Goal: Communication & Community: Ask a question

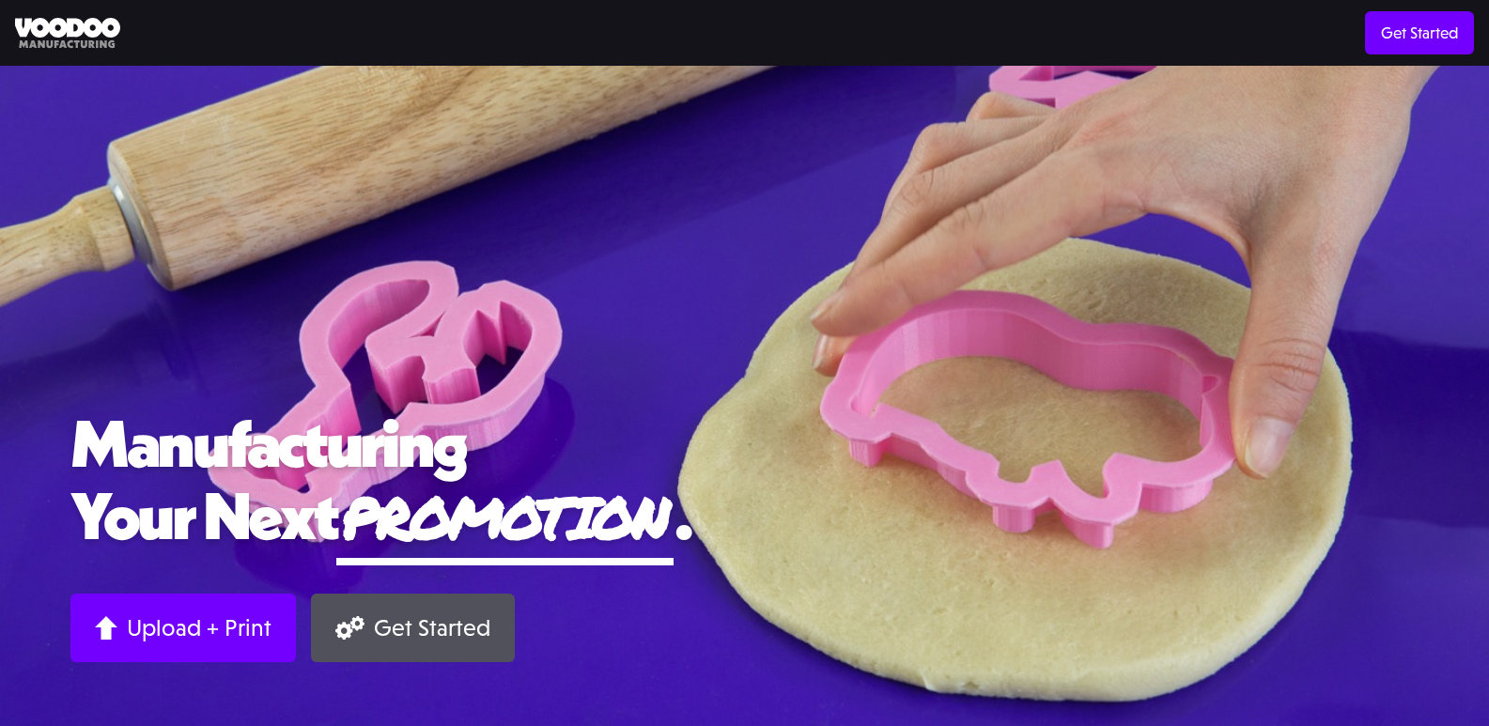
scroll to position [2252, 0]
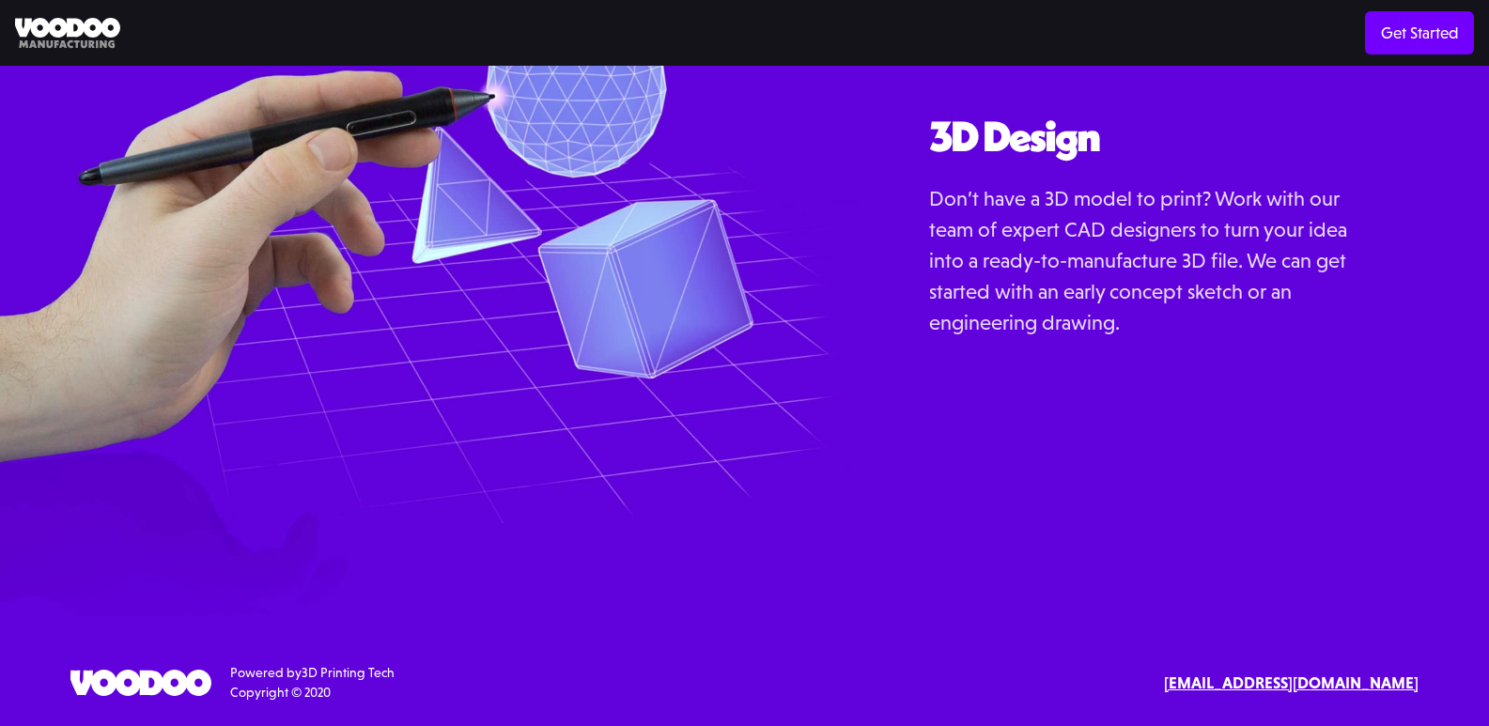
click at [1164, 672] on link "[EMAIL_ADDRESS][DOMAIN_NAME]" at bounding box center [1291, 684] width 255 height 24
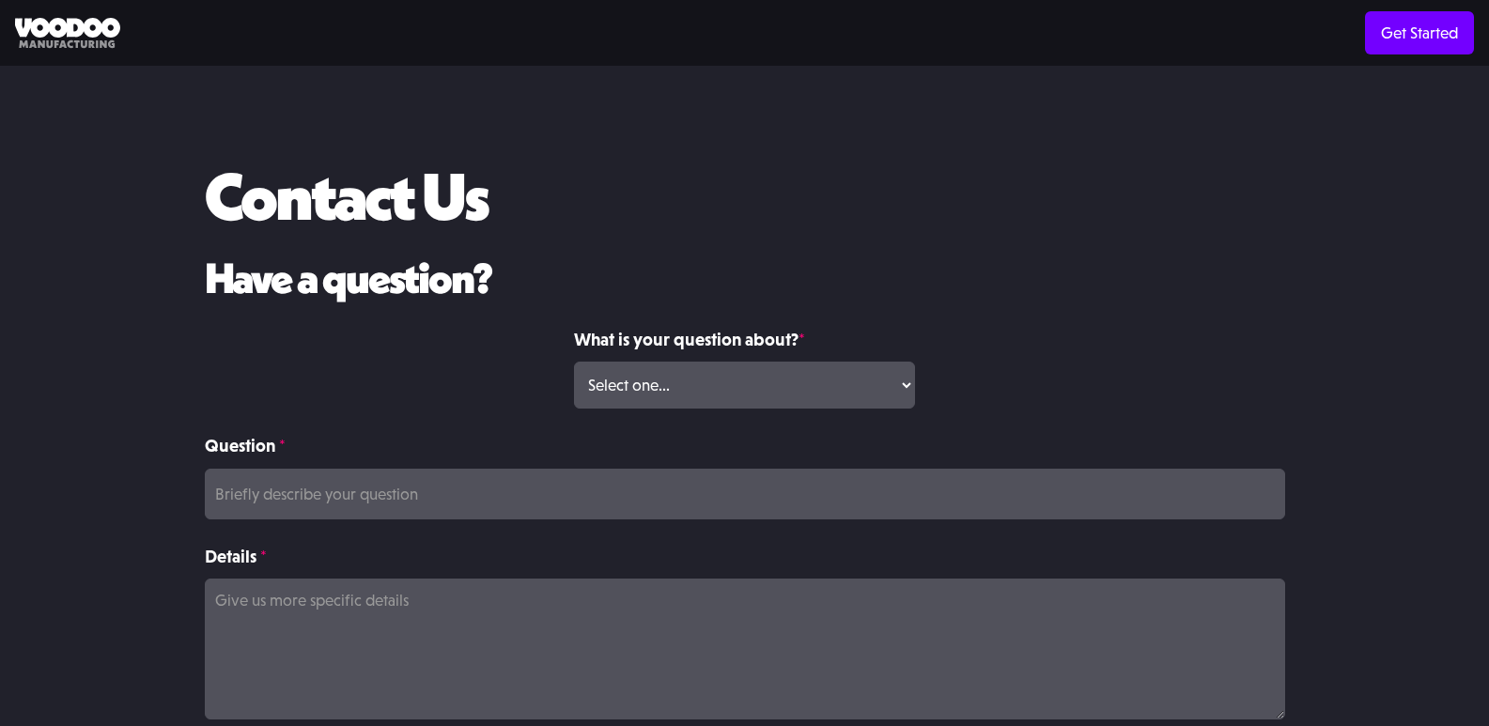
scroll to position [379, 0]
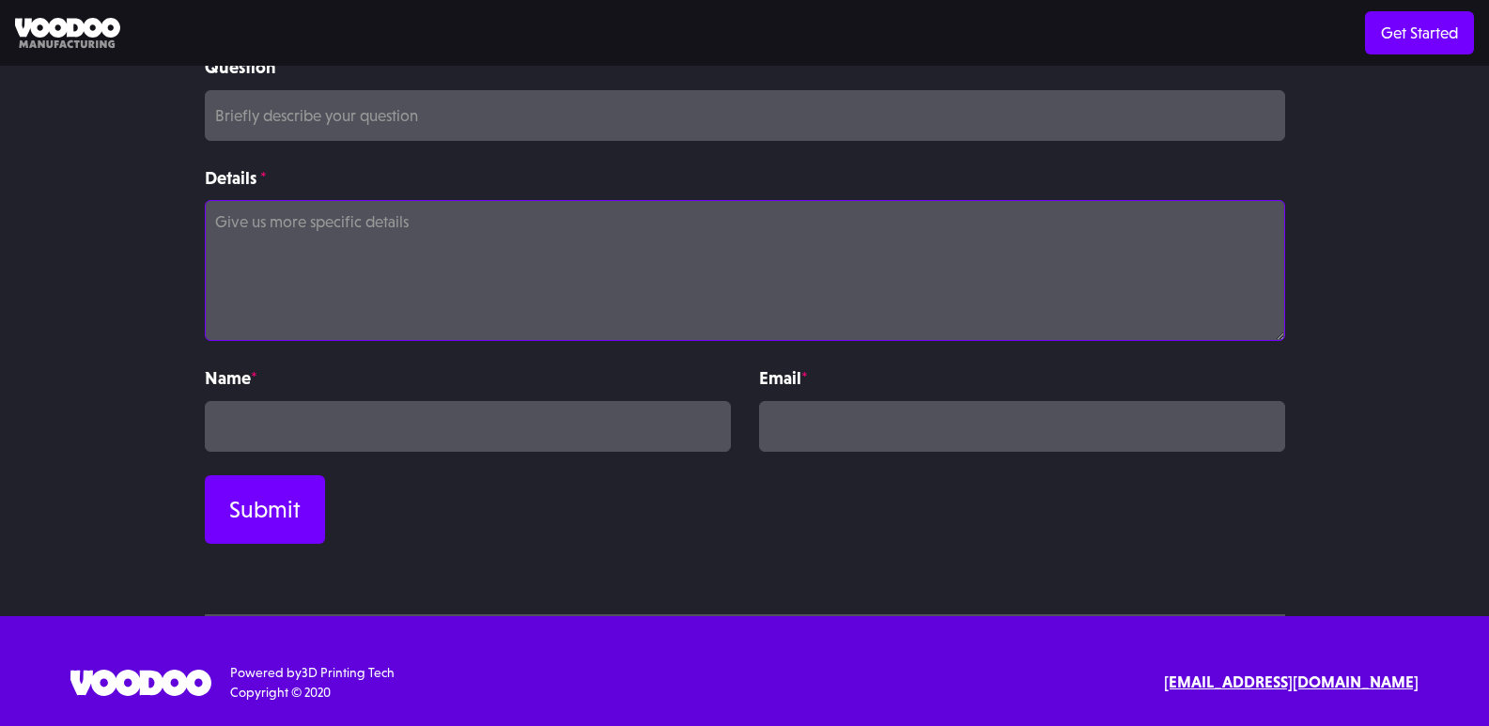
click at [488, 247] on textarea "Details *" at bounding box center [745, 270] width 1080 height 141
paste textarea "Wikipedia is considered to be the World’s most significant tool for reference m…"
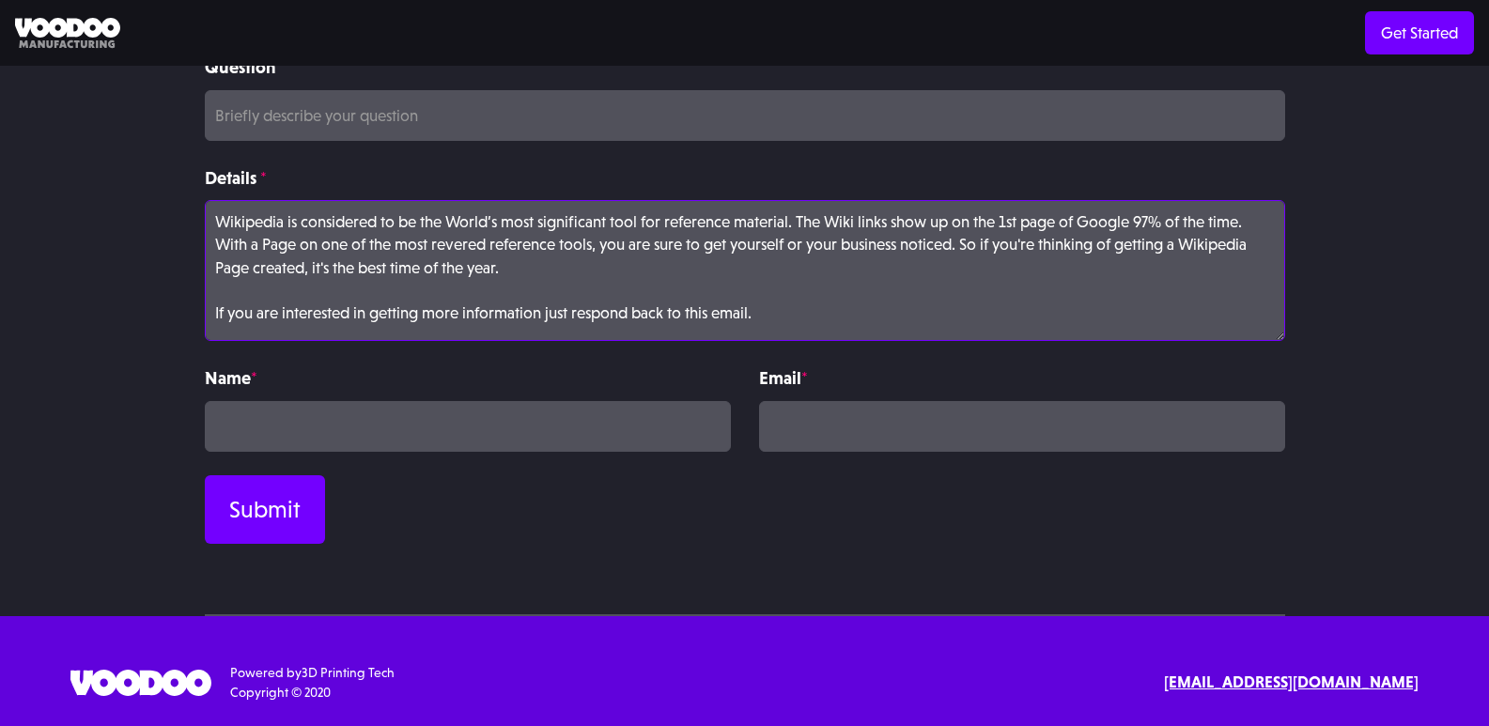
scroll to position [165, 0]
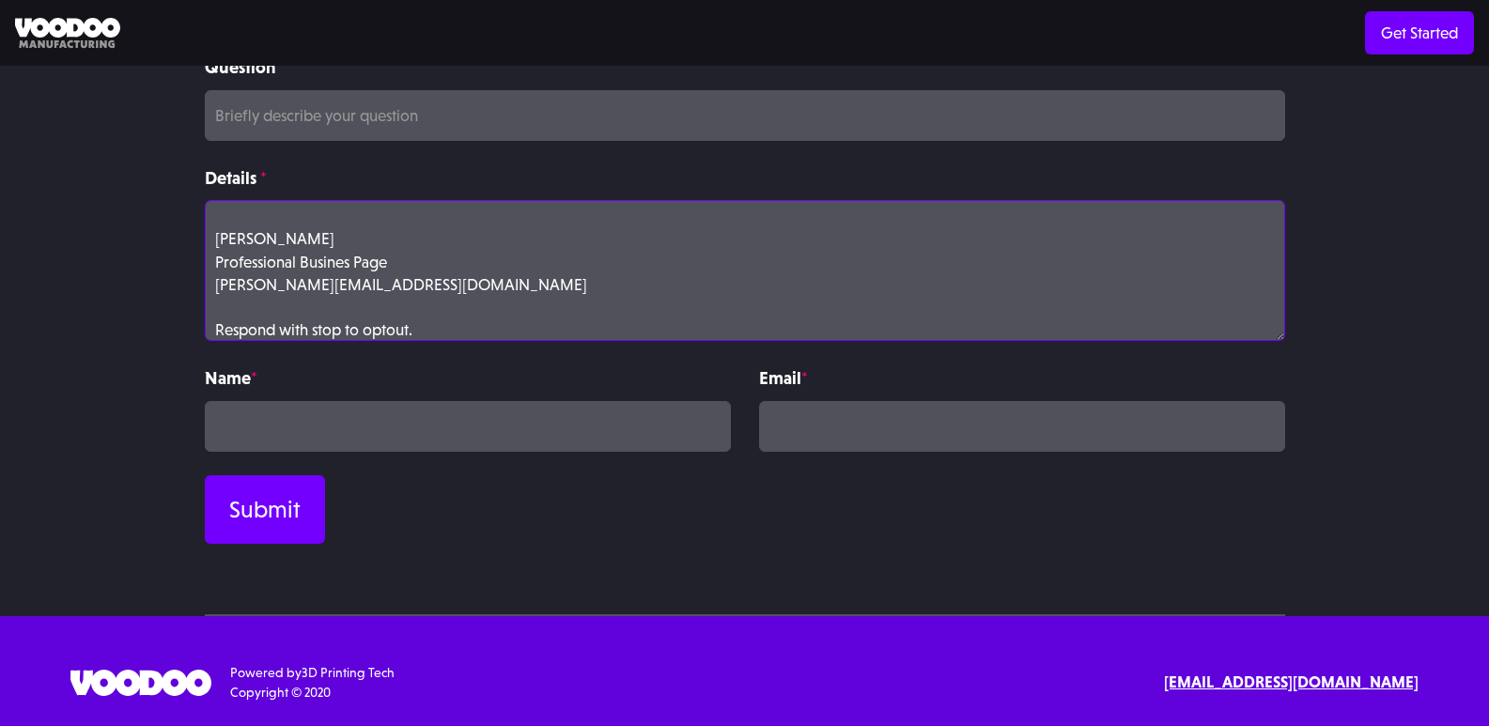
type textarea "Wikipedia is considered to be the World’s most significant tool for reference m…"
click at [435, 127] on input "Question *" at bounding box center [745, 115] width 1080 height 51
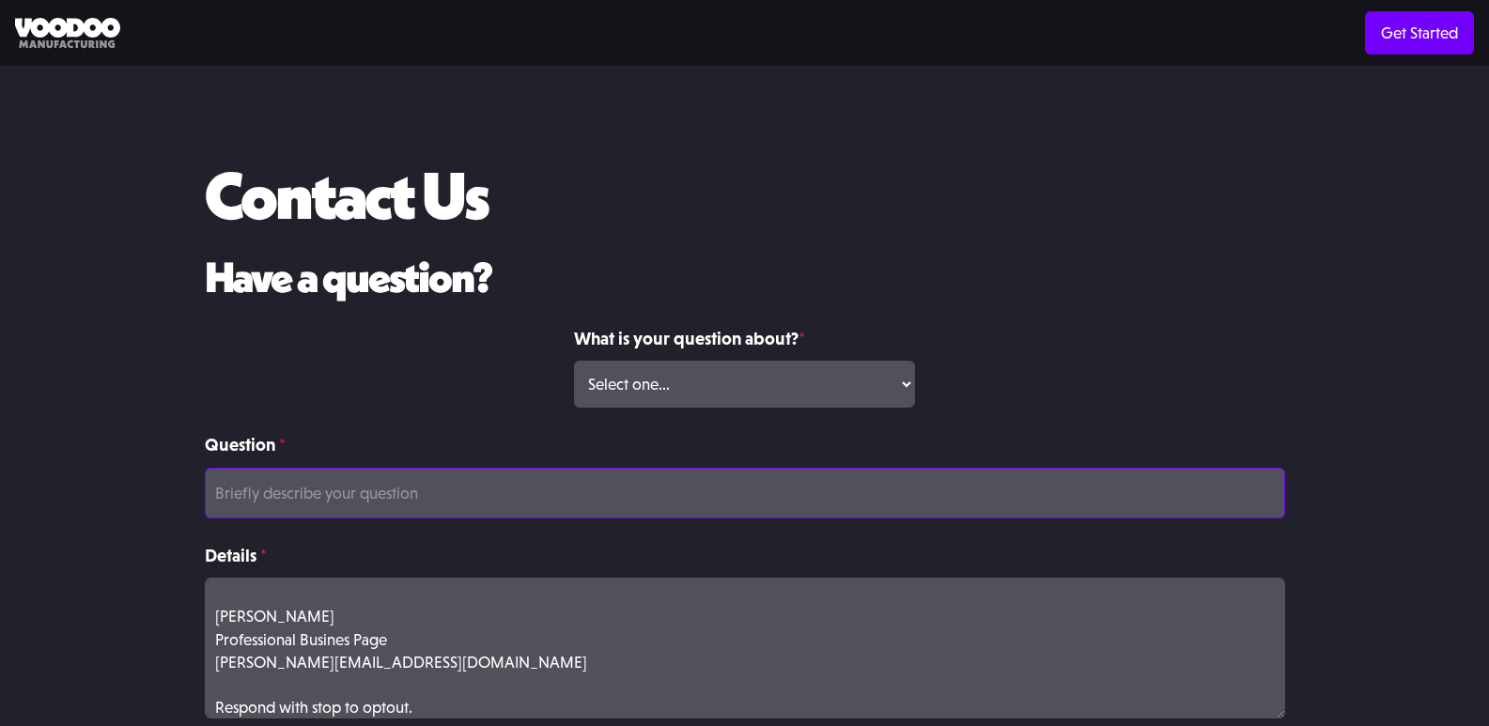
scroll to position [0, 0]
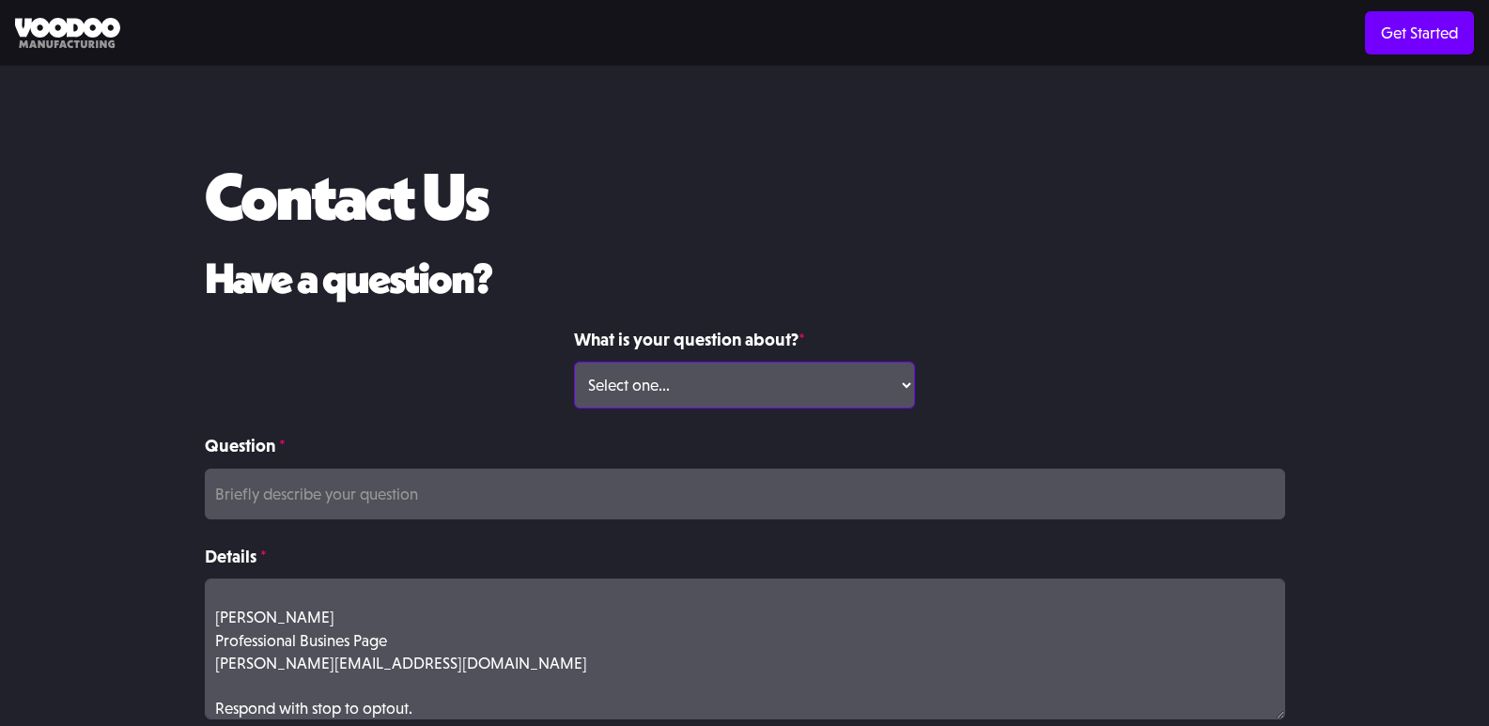
click at [661, 388] on select "Select one... Volume Print Order Direct Print Order Press/Media Inquiry Other" at bounding box center [744, 385] width 341 height 47
select select "Other"
click at [574, 362] on select "Select one... Volume Print Order Direct Print Order Press/Media Inquiry Other" at bounding box center [744, 385] width 341 height 47
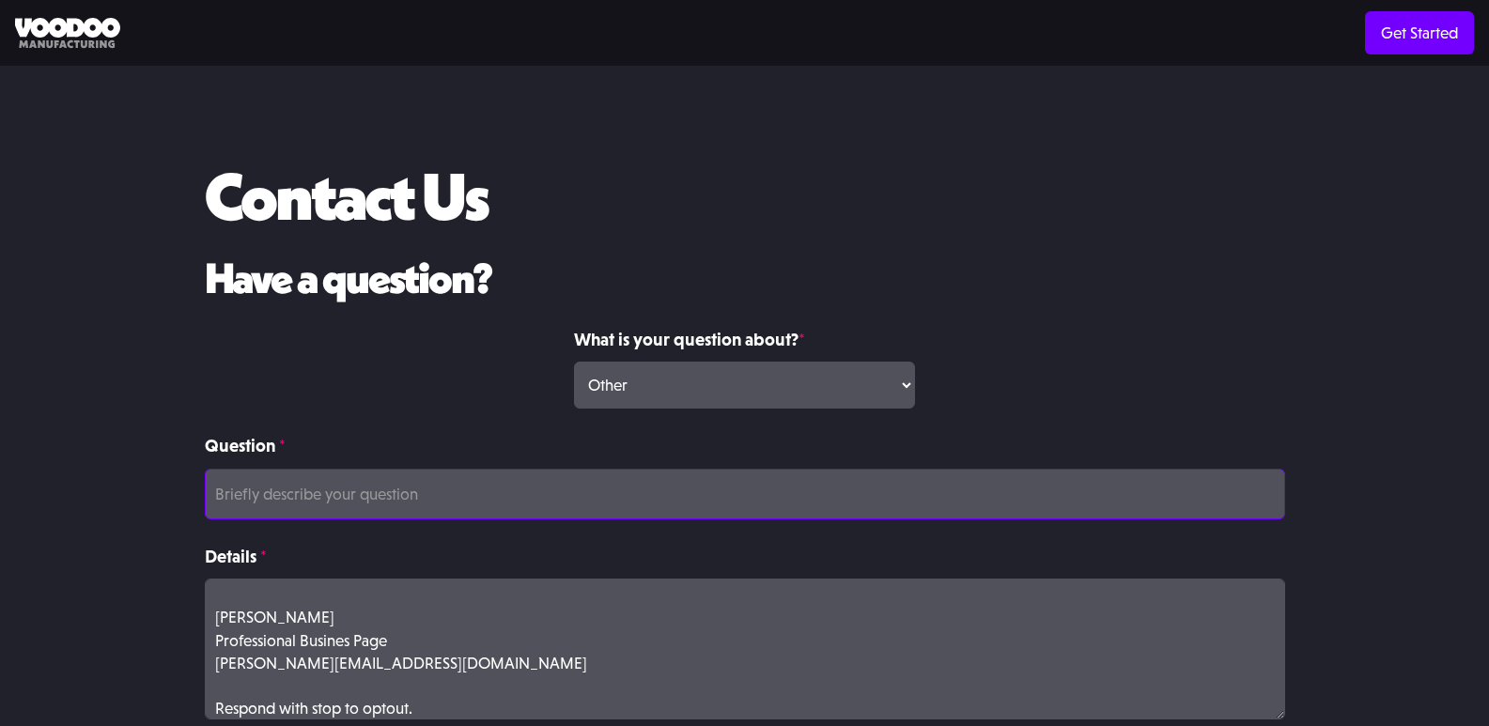
click at [437, 484] on input "Question *" at bounding box center [745, 494] width 1080 height 51
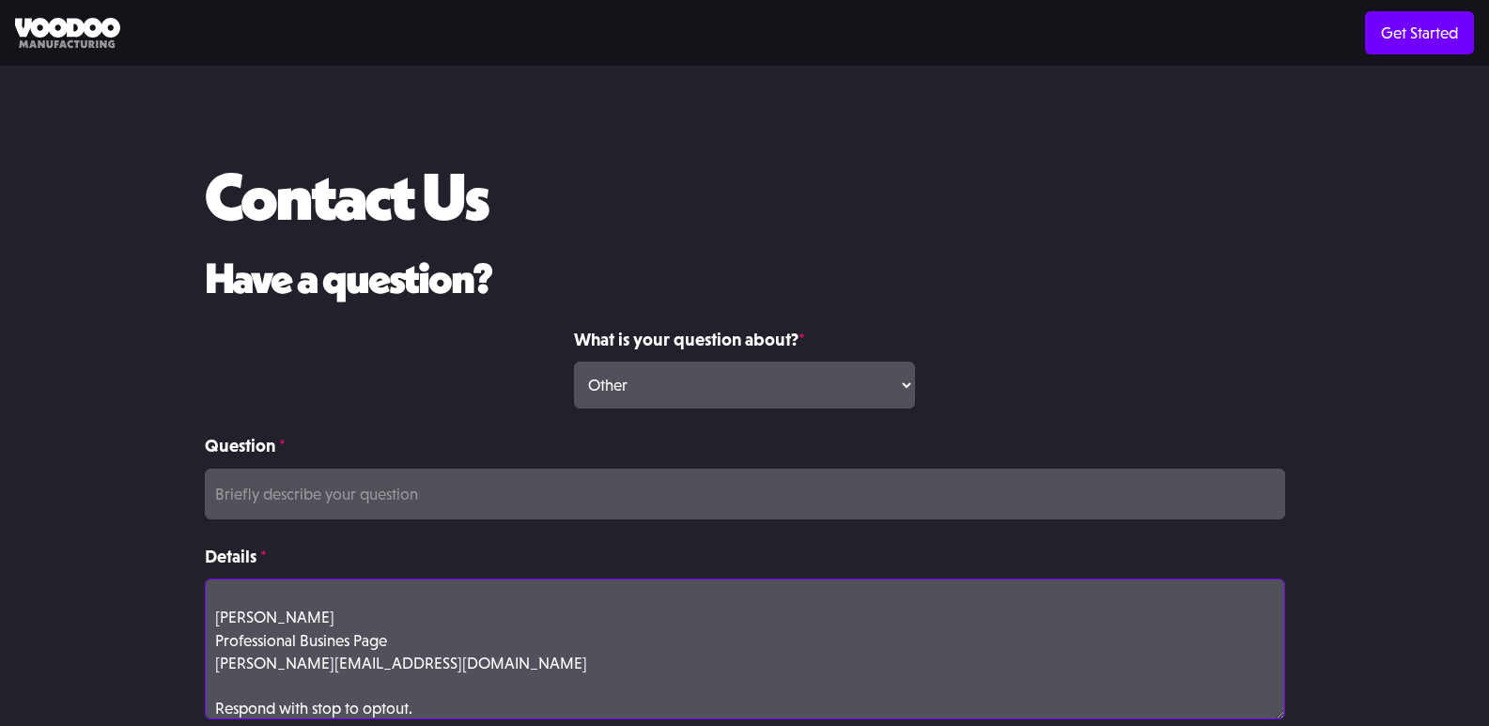
click at [282, 622] on textarea "Wikipedia is considered to be the World’s most significant tool for reference m…" at bounding box center [745, 649] width 1080 height 141
click at [282, 621] on textarea "Wikipedia is considered to be the World’s most significant tool for reference m…" at bounding box center [745, 649] width 1080 height 141
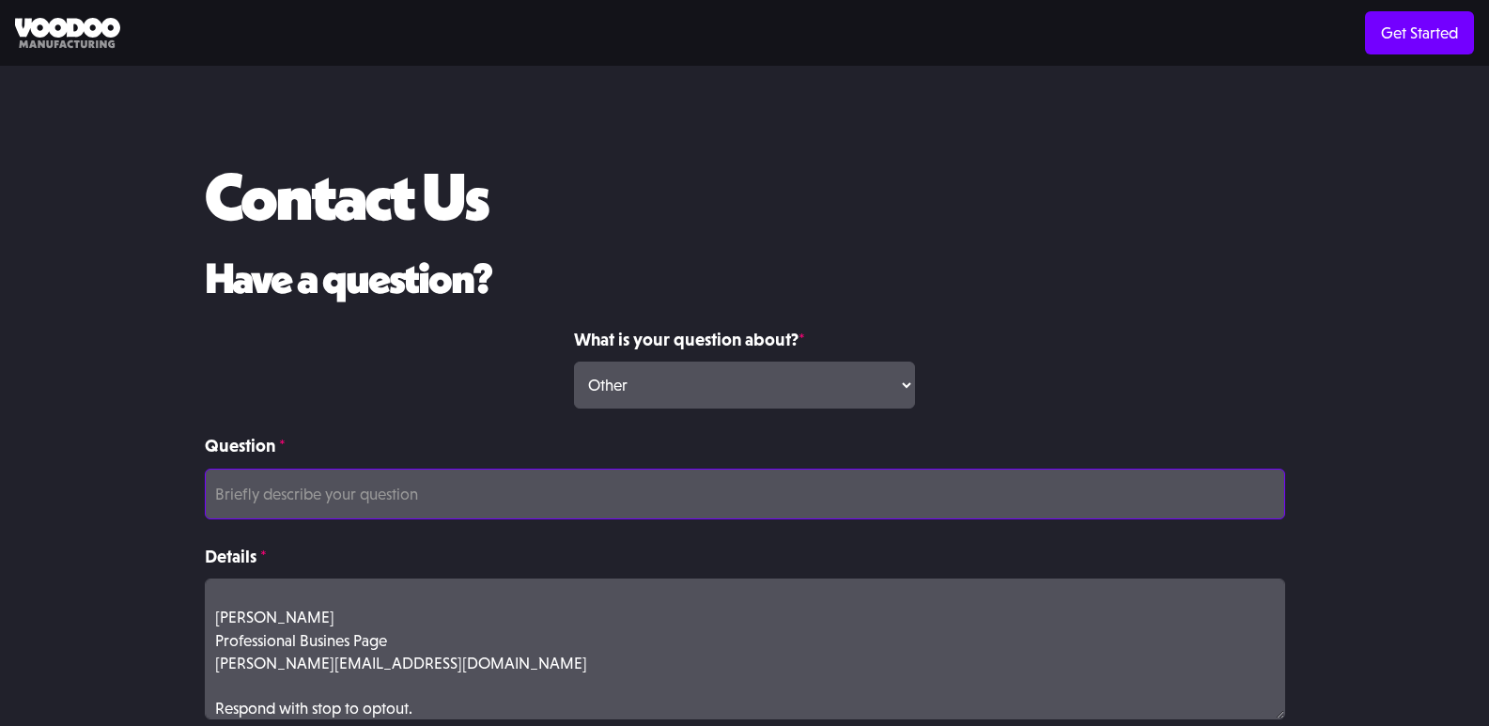
paste input "James Clark"
click at [312, 498] on input "James Clark" at bounding box center [745, 494] width 1080 height 51
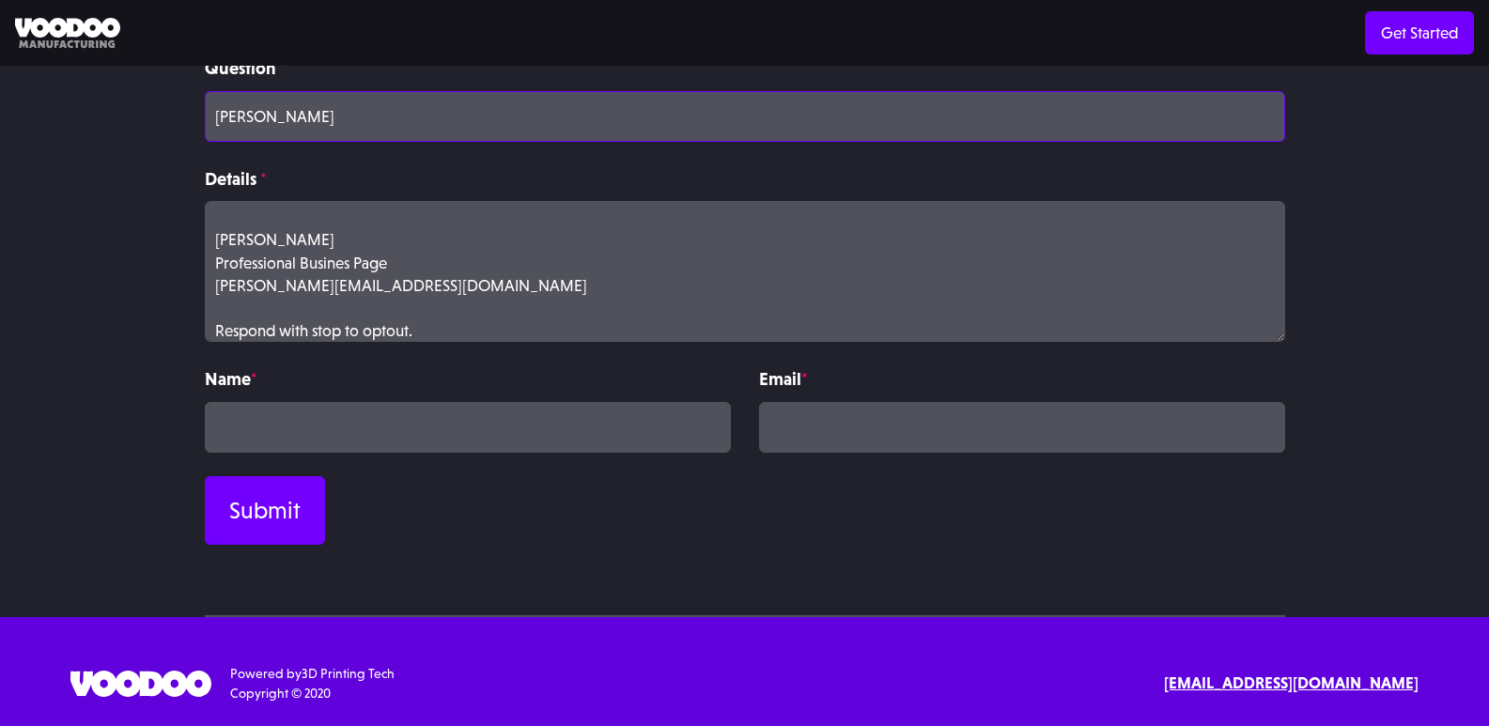
scroll to position [379, 0]
type input "James Clark"
click at [293, 434] on input "Contact Form" at bounding box center [468, 426] width 526 height 51
type input "James Clark"
type input "James@Professionalbusinesspage.com"
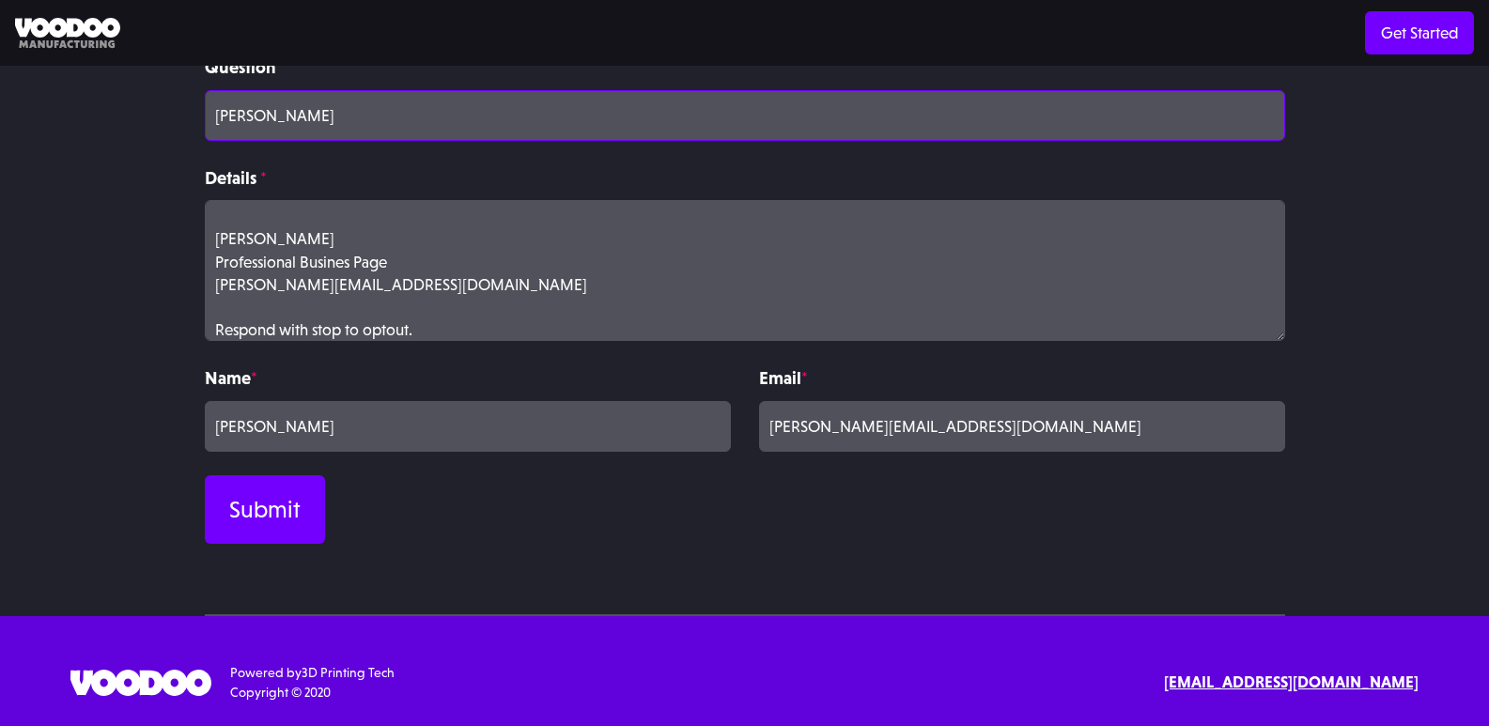
click at [346, 128] on input "James Clark" at bounding box center [745, 115] width 1080 height 51
paste input "Get A Wikipedia Page For Yourself Or For Your Company."
click at [339, 128] on input "Question *" at bounding box center [745, 115] width 1080 height 51
type input "Get A Wikipedia Page For Yourself Or For Your Company."
click at [435, 237] on textarea "Wikipedia is considered to be the World’s most significant tool for reference m…" at bounding box center [745, 270] width 1080 height 141
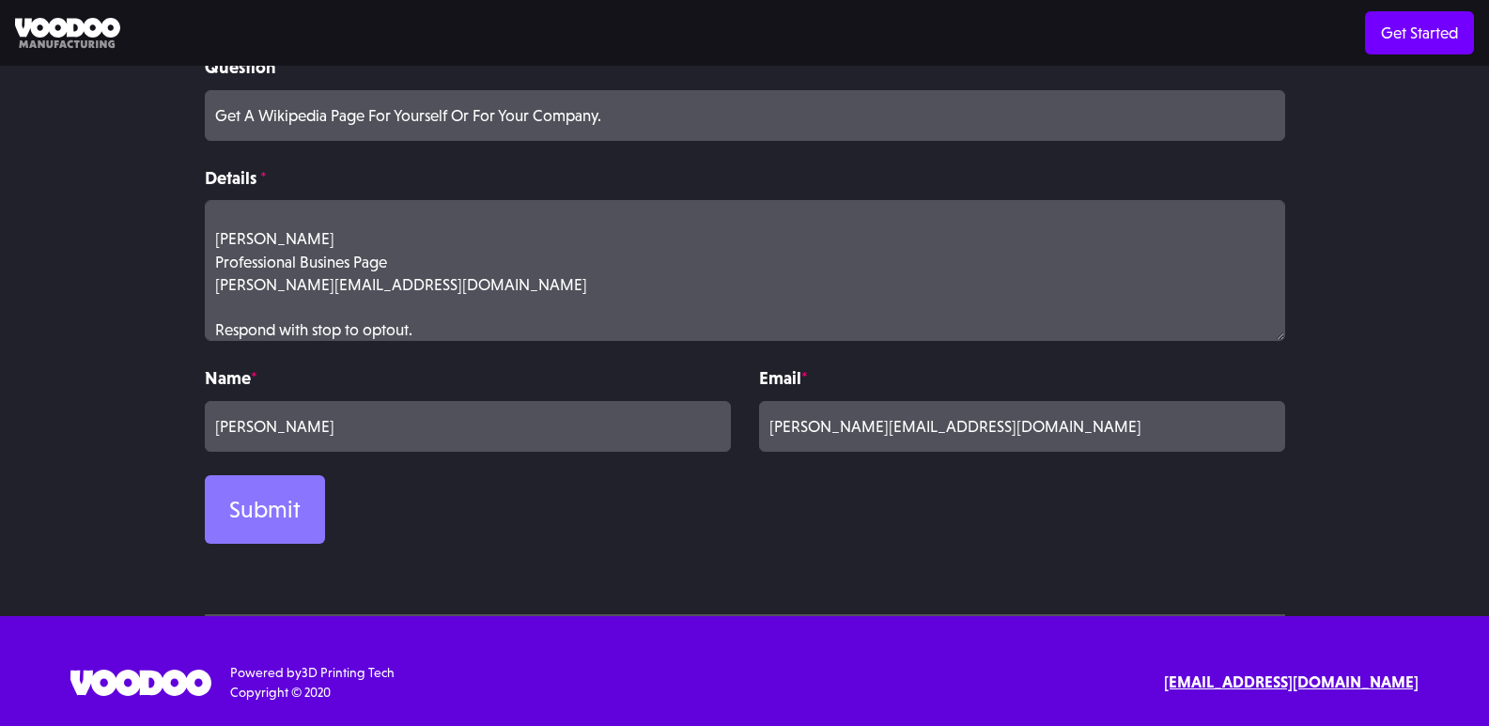
click at [272, 493] on input "Submit" at bounding box center [265, 509] width 120 height 69
type input "Please wait..."
